Goal: Task Accomplishment & Management: Manage account settings

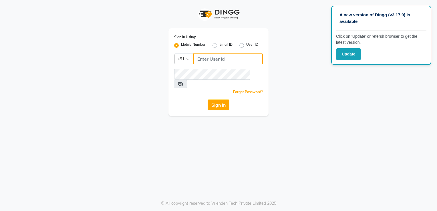
click at [221, 61] on input "Username" at bounding box center [227, 58] width 69 height 11
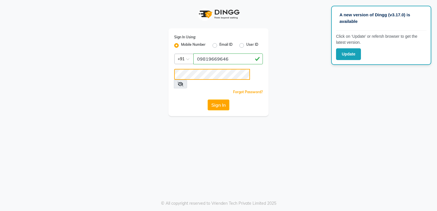
click at [207, 99] on button "Sign In" at bounding box center [218, 104] width 22 height 11
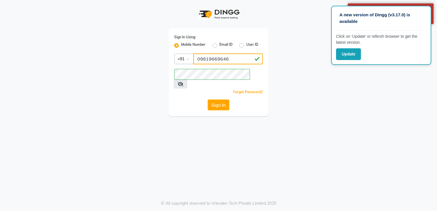
click at [199, 58] on input "09819669646" at bounding box center [227, 58] width 69 height 11
type input "9819669646"
click at [207, 99] on button "Sign In" at bounding box center [218, 104] width 22 height 11
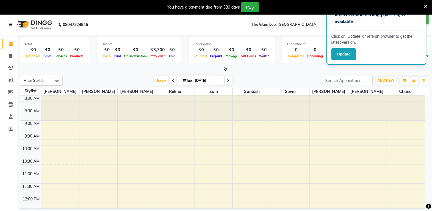
click at [424, 6] on icon at bounding box center [426, 6] width 4 height 5
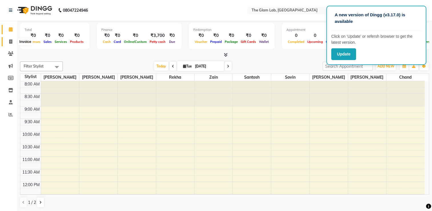
click at [12, 40] on icon at bounding box center [10, 41] width 3 height 4
select select "service"
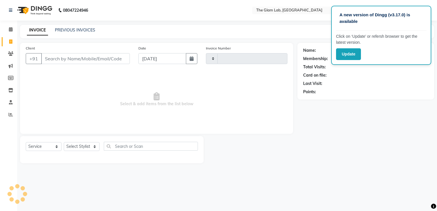
type input "0022"
select select "4136"
click at [11, 91] on icon at bounding box center [10, 90] width 5 height 4
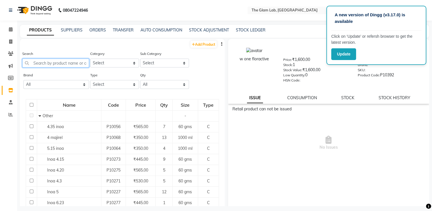
click at [63, 63] on input "text" at bounding box center [55, 63] width 67 height 9
click at [196, 28] on link "STOCK ADJUSTMENT" at bounding box center [209, 29] width 40 height 5
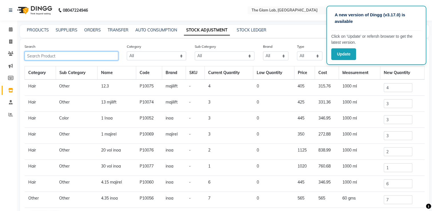
click at [105, 54] on input "text" at bounding box center [72, 55] width 94 height 9
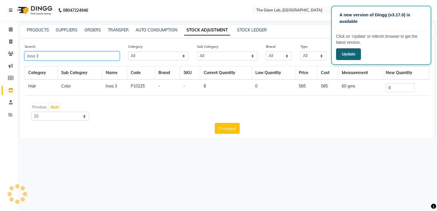
type input "inoa 3"
click at [338, 55] on button "Update" at bounding box center [348, 54] width 25 height 12
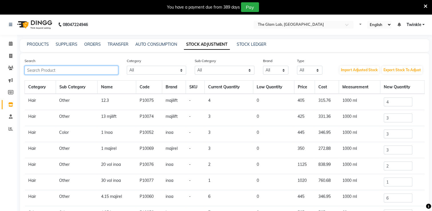
click at [79, 71] on input "text" at bounding box center [72, 70] width 94 height 9
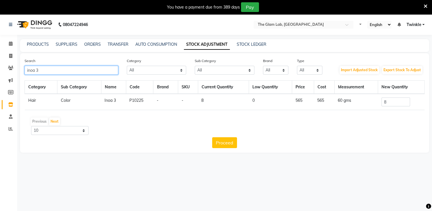
type input "inoa 3"
click at [398, 103] on input "8" at bounding box center [396, 101] width 29 height 9
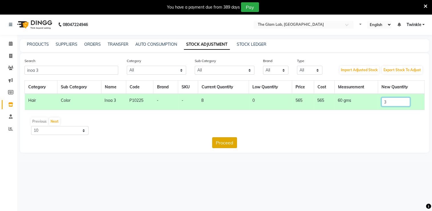
type input "3"
click at [225, 144] on button "Proceed" at bounding box center [224, 142] width 25 height 11
click at [240, 145] on button "Submit" at bounding box center [237, 142] width 23 height 11
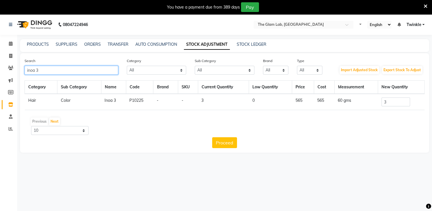
click at [100, 71] on input "inoa 3" at bounding box center [72, 70] width 94 height 9
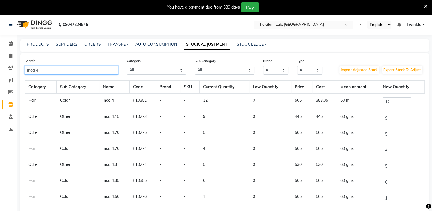
type input "inoa 4"
click at [401, 101] on input "12" at bounding box center [397, 101] width 29 height 9
type input "1"
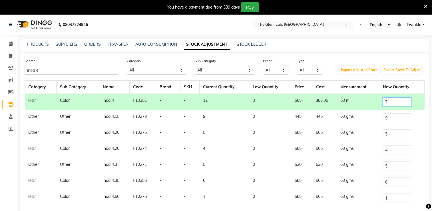
type input "7"
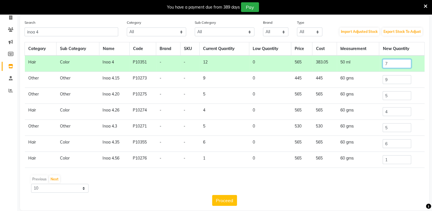
scroll to position [46, 0]
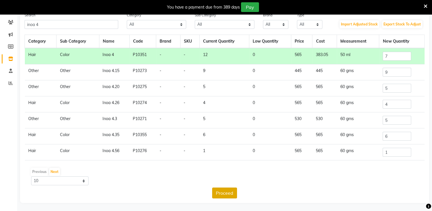
click at [217, 191] on button "Proceed" at bounding box center [224, 192] width 25 height 11
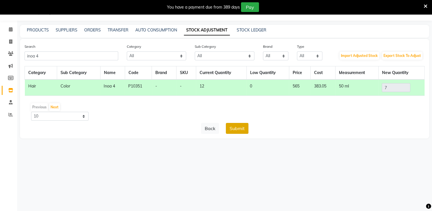
click at [241, 127] on button "Submit" at bounding box center [237, 128] width 23 height 11
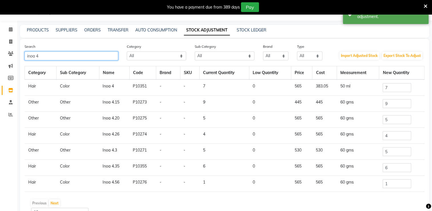
click at [92, 56] on input "inoa 4" at bounding box center [72, 55] width 94 height 9
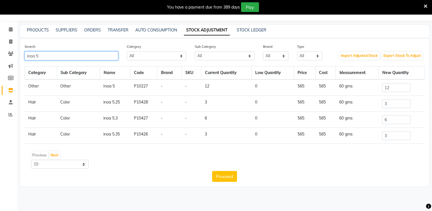
type input "inoa 5"
click at [402, 86] on input "12" at bounding box center [396, 87] width 29 height 9
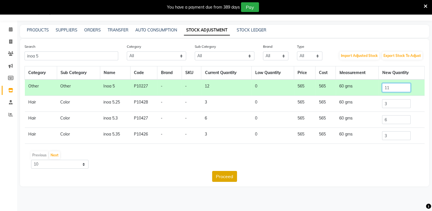
type input "11"
click at [227, 174] on button "Proceed" at bounding box center [224, 176] width 25 height 11
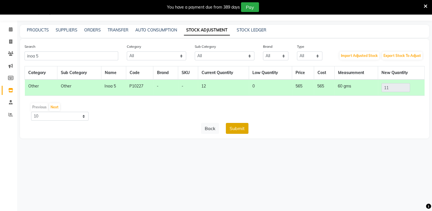
click at [242, 123] on button "Submit" at bounding box center [237, 128] width 23 height 11
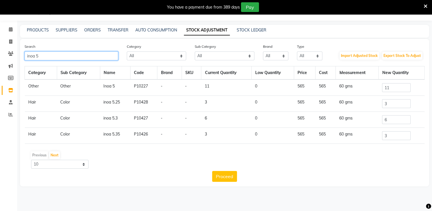
click at [92, 57] on input "inoa 5" at bounding box center [72, 55] width 94 height 9
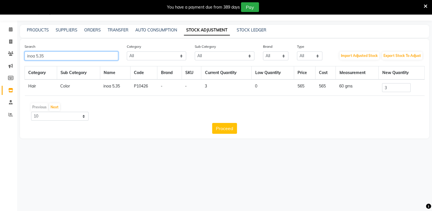
type input "inoa 5.35"
click at [392, 89] on input "3" at bounding box center [396, 87] width 29 height 9
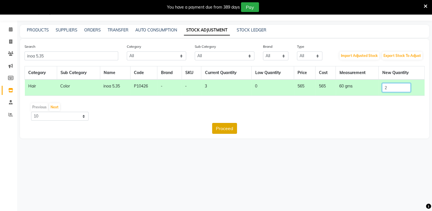
type input "2"
click at [219, 123] on button "Proceed" at bounding box center [224, 128] width 25 height 11
click at [244, 127] on button "Submit" at bounding box center [237, 128] width 23 height 11
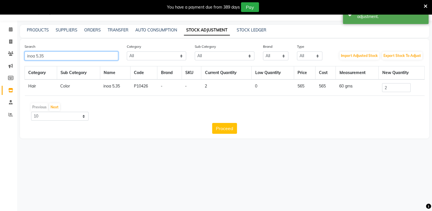
click at [86, 57] on input "inoa 5.35" at bounding box center [72, 55] width 94 height 9
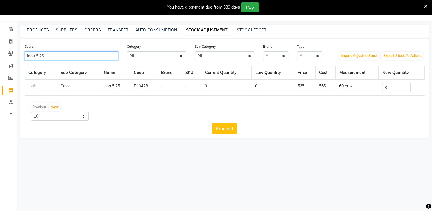
type input "inoa 5.25"
click at [397, 87] on input "3" at bounding box center [396, 87] width 29 height 9
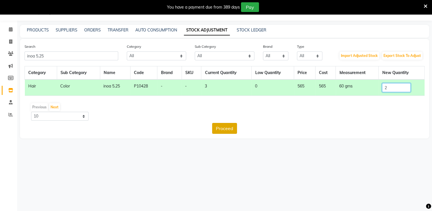
type input "2"
click at [221, 129] on button "Proceed" at bounding box center [224, 128] width 25 height 11
click at [245, 129] on button "Submit" at bounding box center [237, 128] width 23 height 11
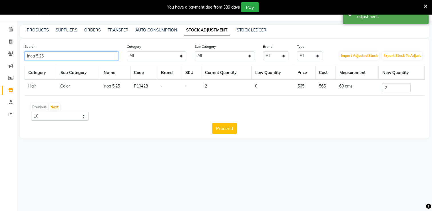
click at [106, 60] on input "inoa 5.25" at bounding box center [72, 55] width 94 height 9
type input "i"
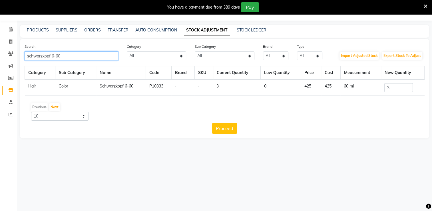
type input "schwarzkopf 6-60"
click at [401, 87] on input "3" at bounding box center [399, 87] width 29 height 9
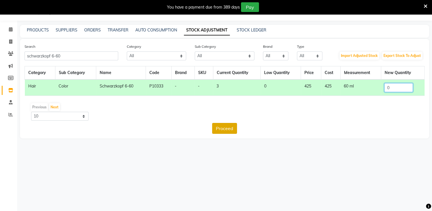
type input "0"
click at [230, 125] on button "Proceed" at bounding box center [224, 128] width 25 height 11
click at [239, 127] on button "Submit" at bounding box center [237, 128] width 23 height 11
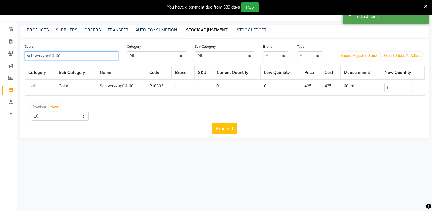
click at [100, 56] on input "schwarzkopf 6-60" at bounding box center [72, 55] width 94 height 9
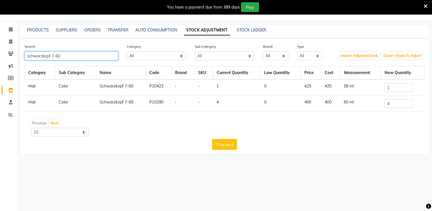
type input "schwarzkopf 7-60"
click at [397, 91] on input "1" at bounding box center [399, 87] width 29 height 9
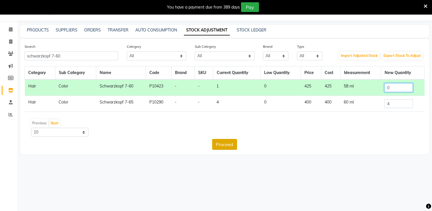
type input "0"
click at [230, 142] on button "Proceed" at bounding box center [224, 144] width 25 height 11
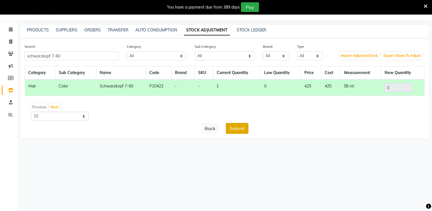
click at [240, 131] on button "Submit" at bounding box center [237, 128] width 23 height 11
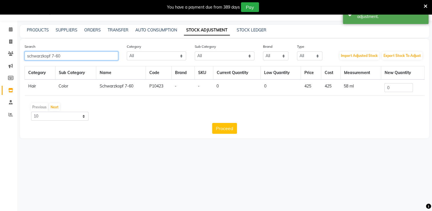
click at [67, 52] on input "schwarzkopf 7-60" at bounding box center [72, 55] width 94 height 9
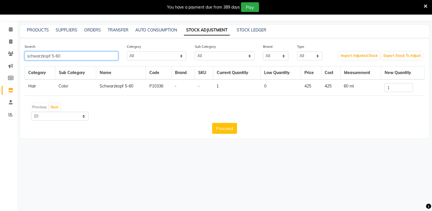
type input "schwarzkopf 5-60"
click at [394, 85] on input "1" at bounding box center [399, 87] width 29 height 9
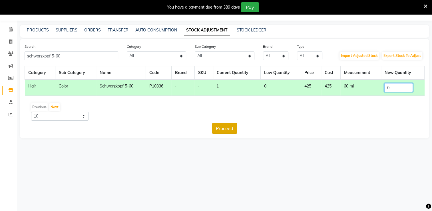
type input "0"
click at [231, 124] on button "Proceed" at bounding box center [224, 128] width 25 height 11
click at [234, 127] on button "Submit" at bounding box center [237, 128] width 23 height 11
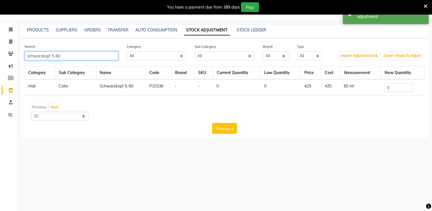
click at [108, 57] on input "schwarzkopf 5-60" at bounding box center [72, 55] width 94 height 9
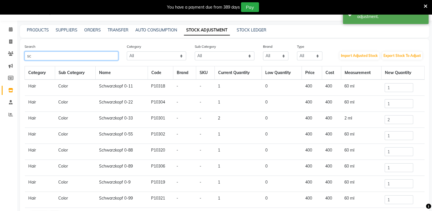
type input "s"
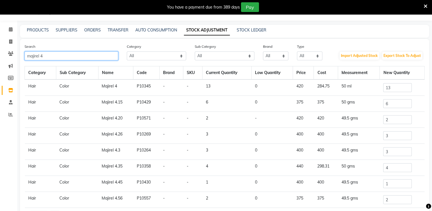
type input "majirel 4"
click at [397, 91] on input "13" at bounding box center [397, 87] width 29 height 9
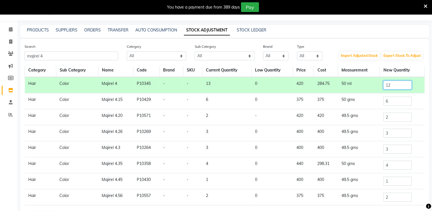
scroll to position [59, 0]
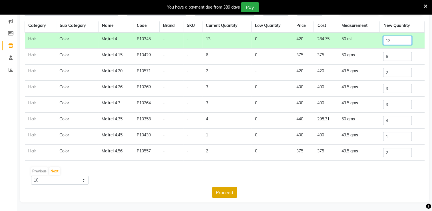
type input "12"
click at [223, 194] on button "Proceed" at bounding box center [224, 192] width 25 height 11
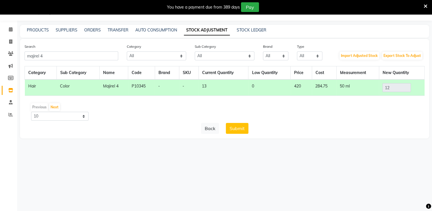
scroll to position [0, 0]
click at [246, 125] on button "Submit" at bounding box center [237, 128] width 23 height 11
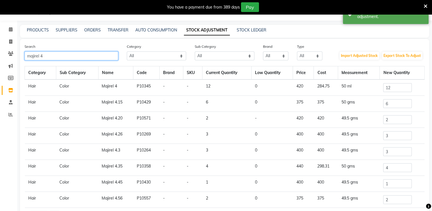
click at [98, 53] on input "majirel 4" at bounding box center [72, 55] width 94 height 9
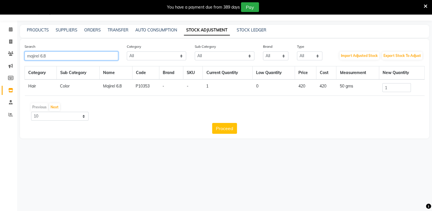
type input "majirel 6.8"
click at [390, 90] on input "1" at bounding box center [397, 87] width 29 height 9
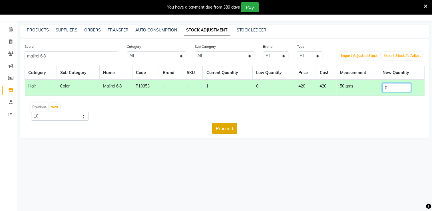
type input "0"
click at [228, 125] on button "Proceed" at bounding box center [224, 128] width 25 height 11
click at [236, 128] on button "Submit" at bounding box center [237, 128] width 23 height 11
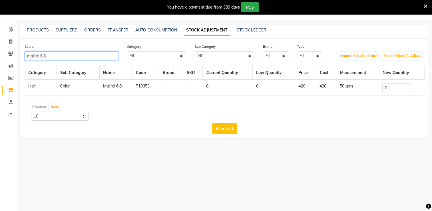
click at [99, 55] on input "majirel 6.8" at bounding box center [72, 55] width 94 height 9
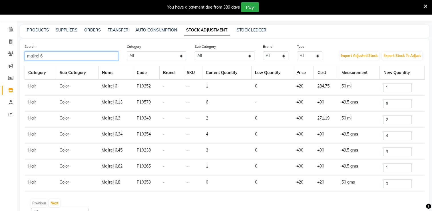
type input "majirel 6"
click at [396, 88] on input "1" at bounding box center [397, 87] width 29 height 9
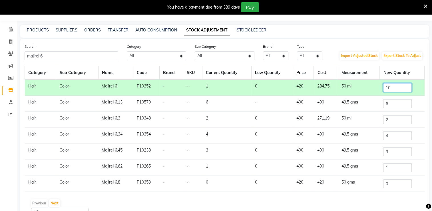
type input "1"
type input "0"
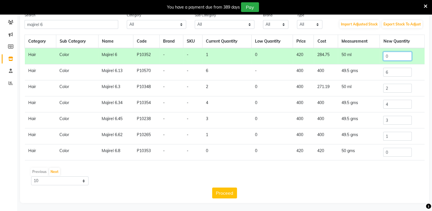
type input "0"
click at [396, 103] on input "4" at bounding box center [397, 104] width 29 height 9
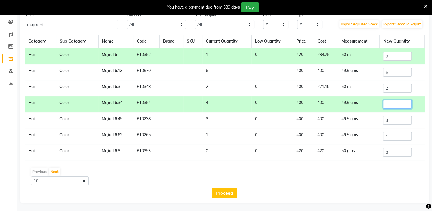
type input "9"
type input "0"
click at [222, 192] on button "Proceed" at bounding box center [224, 192] width 25 height 11
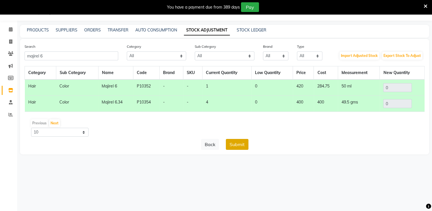
click at [247, 142] on button "Submit" at bounding box center [237, 144] width 23 height 11
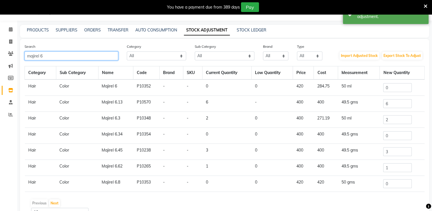
click at [105, 55] on input "majirel 6" at bounding box center [72, 55] width 94 height 9
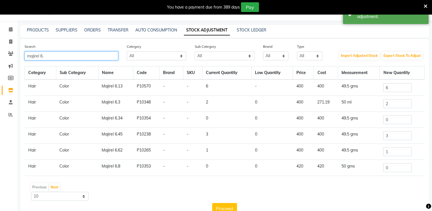
type input "majirel 6."
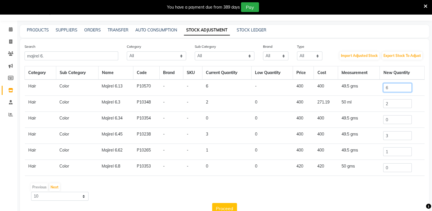
click at [398, 88] on input "6" at bounding box center [397, 87] width 29 height 9
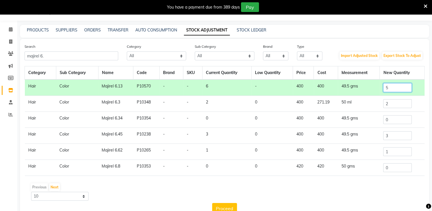
scroll to position [30, 0]
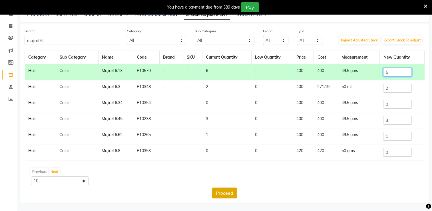
type input "5"
click at [222, 190] on button "Proceed" at bounding box center [224, 192] width 25 height 11
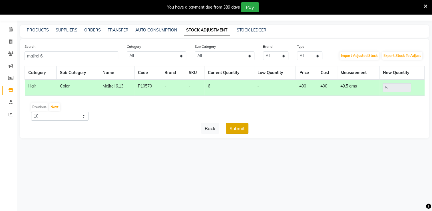
click at [235, 126] on button "Submit" at bounding box center [237, 128] width 23 height 11
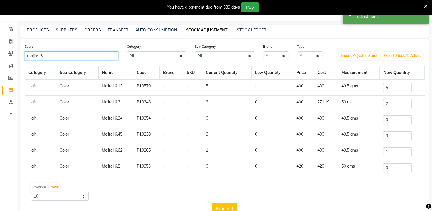
click at [99, 58] on input "majirel 6." at bounding box center [72, 55] width 94 height 9
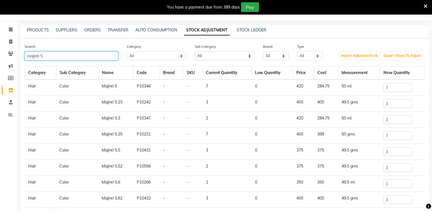
type input "majirel 5"
click at [391, 90] on input "7" at bounding box center [397, 87] width 29 height 9
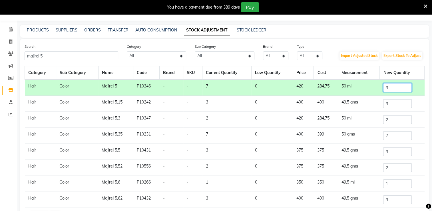
scroll to position [19, 0]
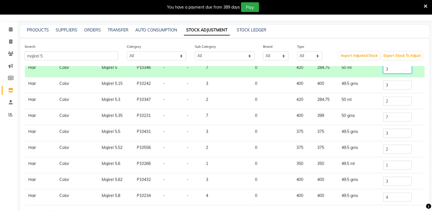
type input "3"
click at [397, 197] on input "4" at bounding box center [397, 197] width 29 height 9
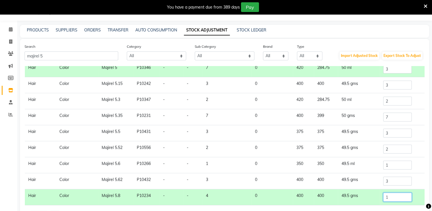
scroll to position [59, 0]
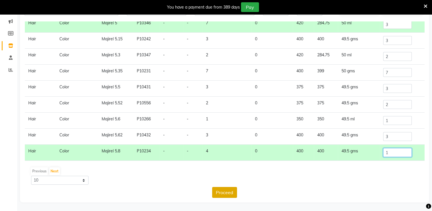
type input "1"
click at [233, 194] on button "Proceed" at bounding box center [224, 192] width 25 height 11
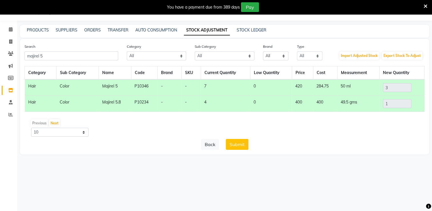
scroll to position [0, 0]
click at [232, 141] on button "Submit" at bounding box center [237, 144] width 23 height 11
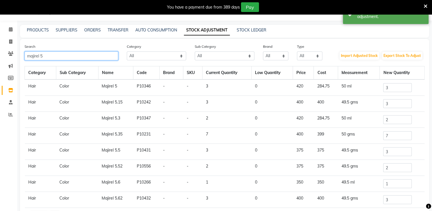
click at [99, 54] on input "majirel 5" at bounding box center [72, 55] width 94 height 9
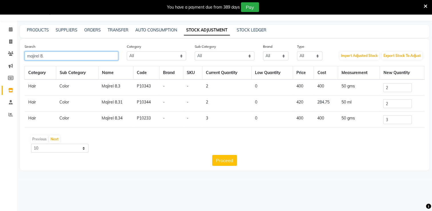
type input "majirel 8."
click at [400, 119] on input "3" at bounding box center [397, 119] width 29 height 9
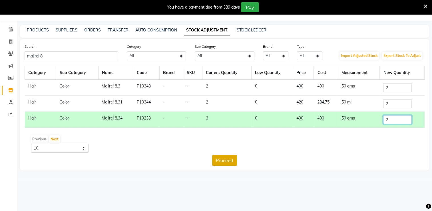
type input "2"
click at [223, 158] on button "Proceed" at bounding box center [224, 160] width 25 height 11
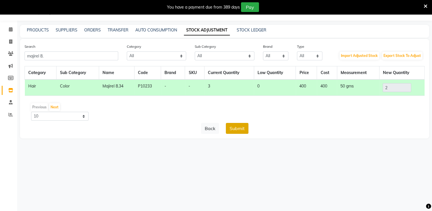
click at [239, 124] on button "Submit" at bounding box center [237, 128] width 23 height 11
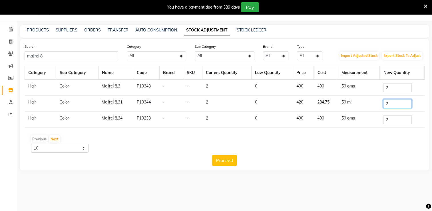
click at [394, 102] on input "2" at bounding box center [397, 103] width 29 height 9
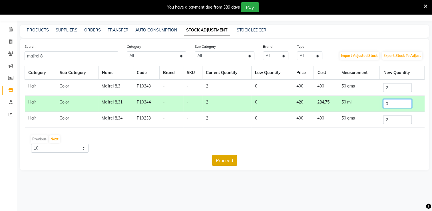
type input "0"
click at [223, 162] on button "Proceed" at bounding box center [224, 160] width 25 height 11
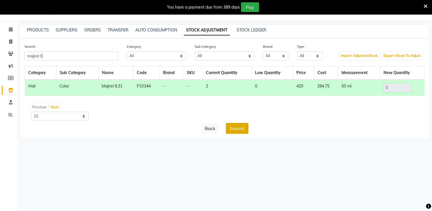
click at [245, 132] on button "Submit" at bounding box center [237, 128] width 23 height 11
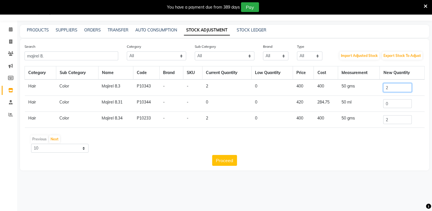
click at [399, 87] on input "2" at bounding box center [397, 87] width 29 height 9
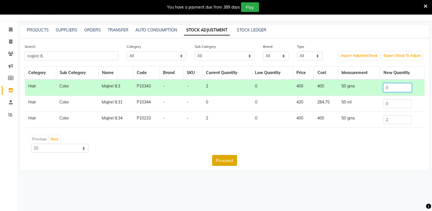
type input "0"
click at [235, 159] on button "Proceed" at bounding box center [224, 160] width 25 height 11
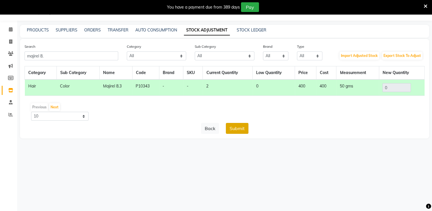
click at [245, 125] on button "Submit" at bounding box center [237, 128] width 23 height 11
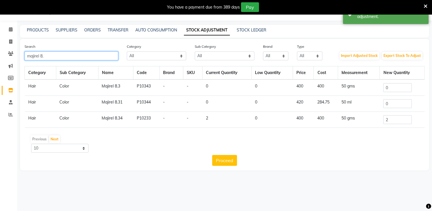
click at [85, 59] on input "majirel 8." at bounding box center [72, 55] width 94 height 9
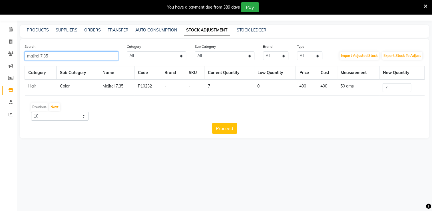
type input "majirel 7.35"
click at [397, 89] on input "7" at bounding box center [397, 87] width 29 height 9
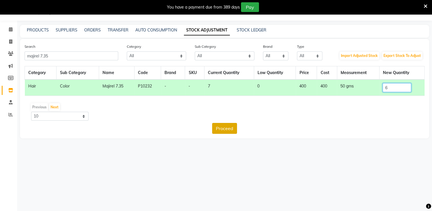
type input "6"
click at [216, 132] on button "Proceed" at bounding box center [224, 128] width 25 height 11
click at [241, 125] on button "Submit" at bounding box center [237, 128] width 23 height 11
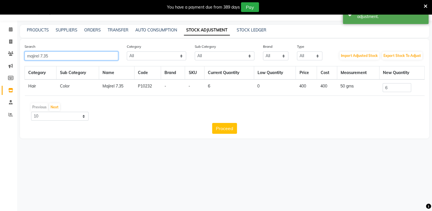
click at [97, 53] on input "majirel 7.35" at bounding box center [72, 55] width 94 height 9
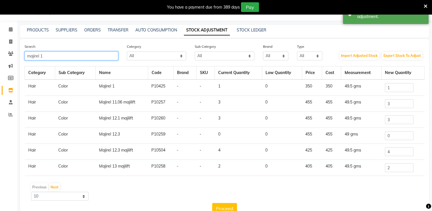
type input "majirel 1"
click at [407, 88] on input "1" at bounding box center [399, 87] width 29 height 9
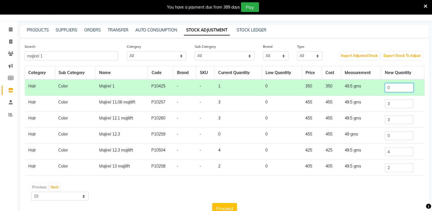
scroll to position [25, 0]
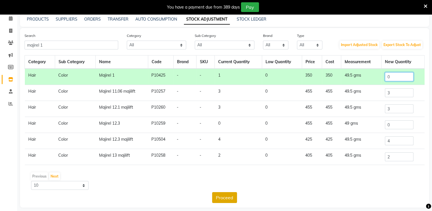
type input "0"
click at [225, 199] on button "Proceed" at bounding box center [224, 197] width 25 height 11
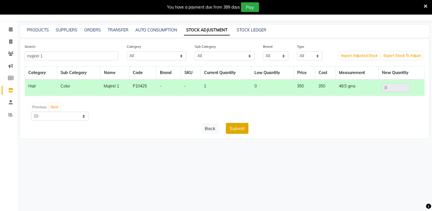
click at [237, 124] on button "Submit" at bounding box center [237, 128] width 23 height 11
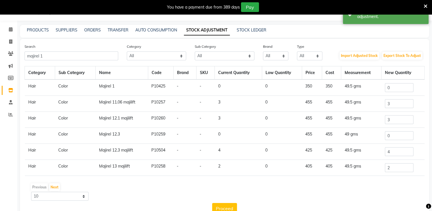
drag, startPoint x: 97, startPoint y: 61, endPoint x: 99, endPoint y: 54, distance: 6.9
click at [99, 54] on div "Search majirel 1 Category All Hair Skin Makeup Personal Care Appliances [PERSON…" at bounding box center [224, 128] width 409 height 179
click at [99, 54] on input "majirel 1" at bounding box center [72, 55] width 94 height 9
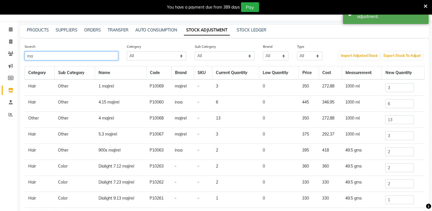
type input "m"
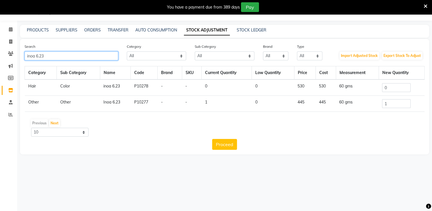
type input "inoa 6.23"
click at [392, 104] on input "1" at bounding box center [396, 103] width 29 height 9
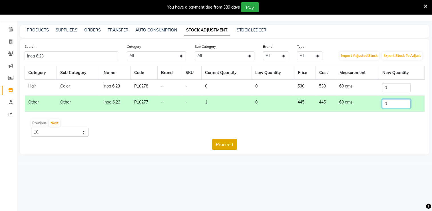
type input "0"
click at [225, 145] on button "Proceed" at bounding box center [224, 144] width 25 height 11
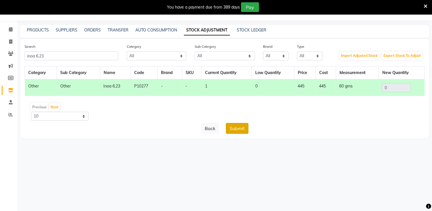
click at [237, 131] on button "Submit" at bounding box center [237, 128] width 23 height 11
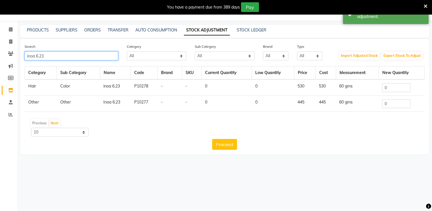
click at [103, 53] on input "inoa 6.23" at bounding box center [72, 55] width 94 height 9
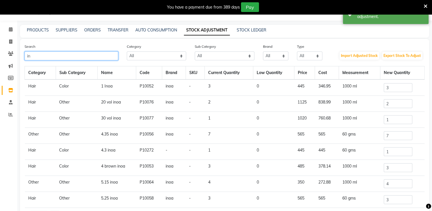
type input "i"
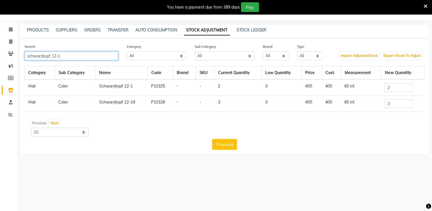
type input "schwarzkopf 12-1"
click at [399, 87] on input "2" at bounding box center [399, 87] width 29 height 9
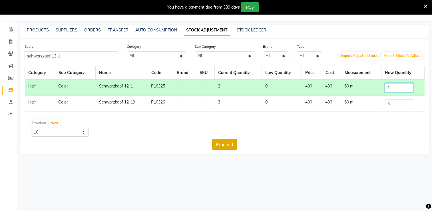
type input "1"
click at [217, 148] on button "Proceed" at bounding box center [224, 144] width 25 height 11
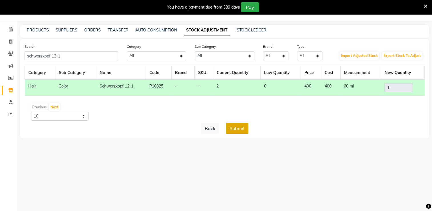
click at [232, 130] on button "Submit" at bounding box center [237, 128] width 23 height 11
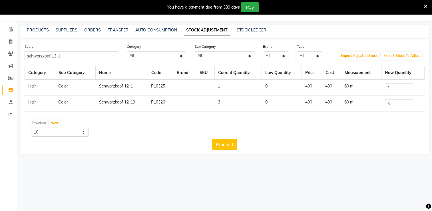
click at [110, 85] on td "Schwarzkopf 12-1" at bounding box center [122, 87] width 52 height 16
